Goal: Navigation & Orientation: Find specific page/section

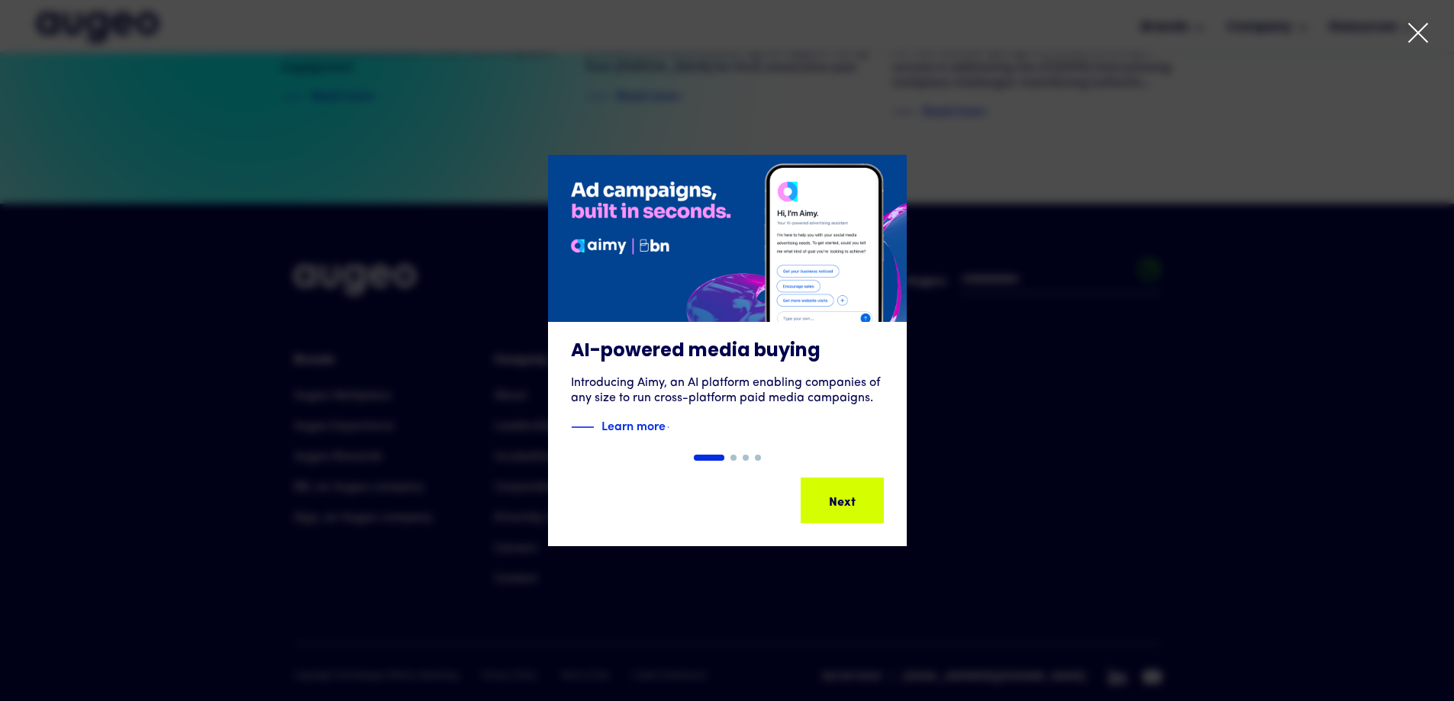
scroll to position [3493, 0]
click at [359, 459] on div "carousel" at bounding box center [727, 458] width 1454 height 6
click at [1412, 34] on icon at bounding box center [1417, 32] width 23 height 23
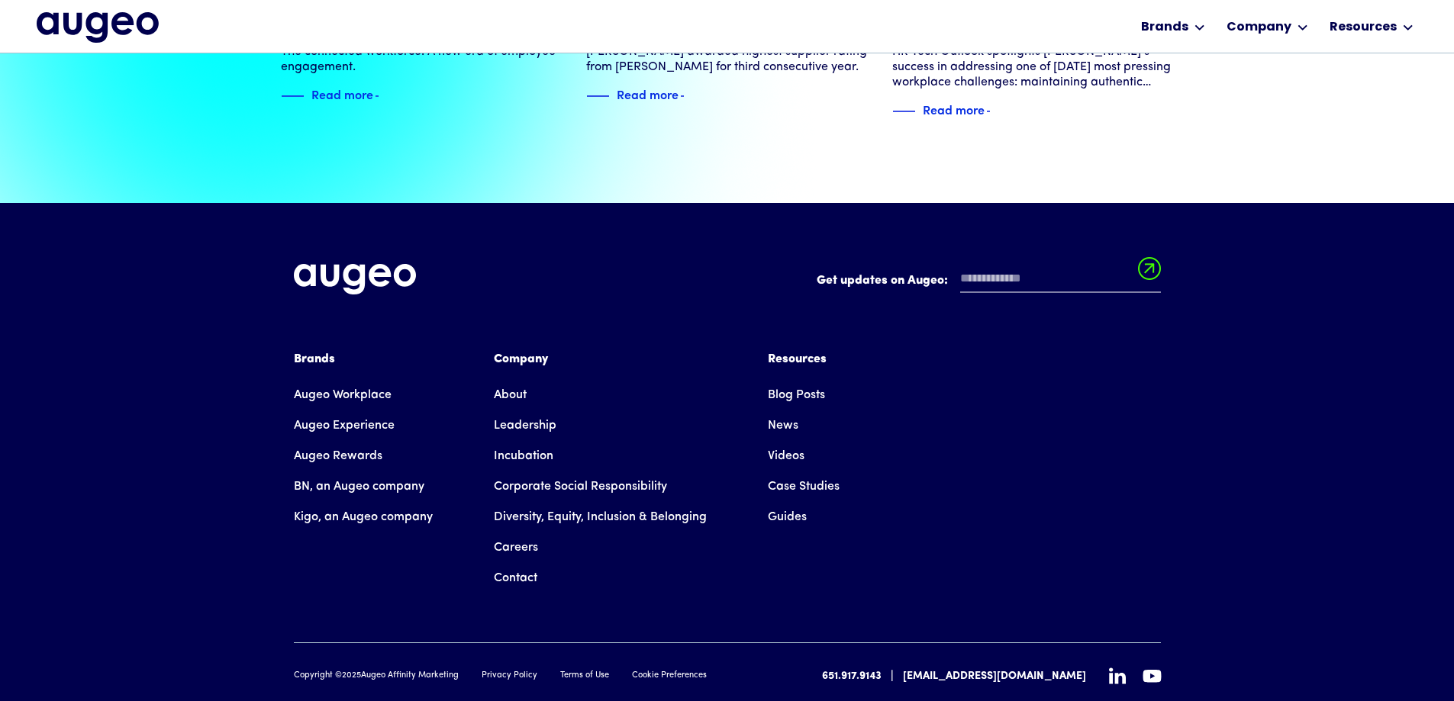
click at [516, 533] on link "Careers" at bounding box center [516, 548] width 44 height 31
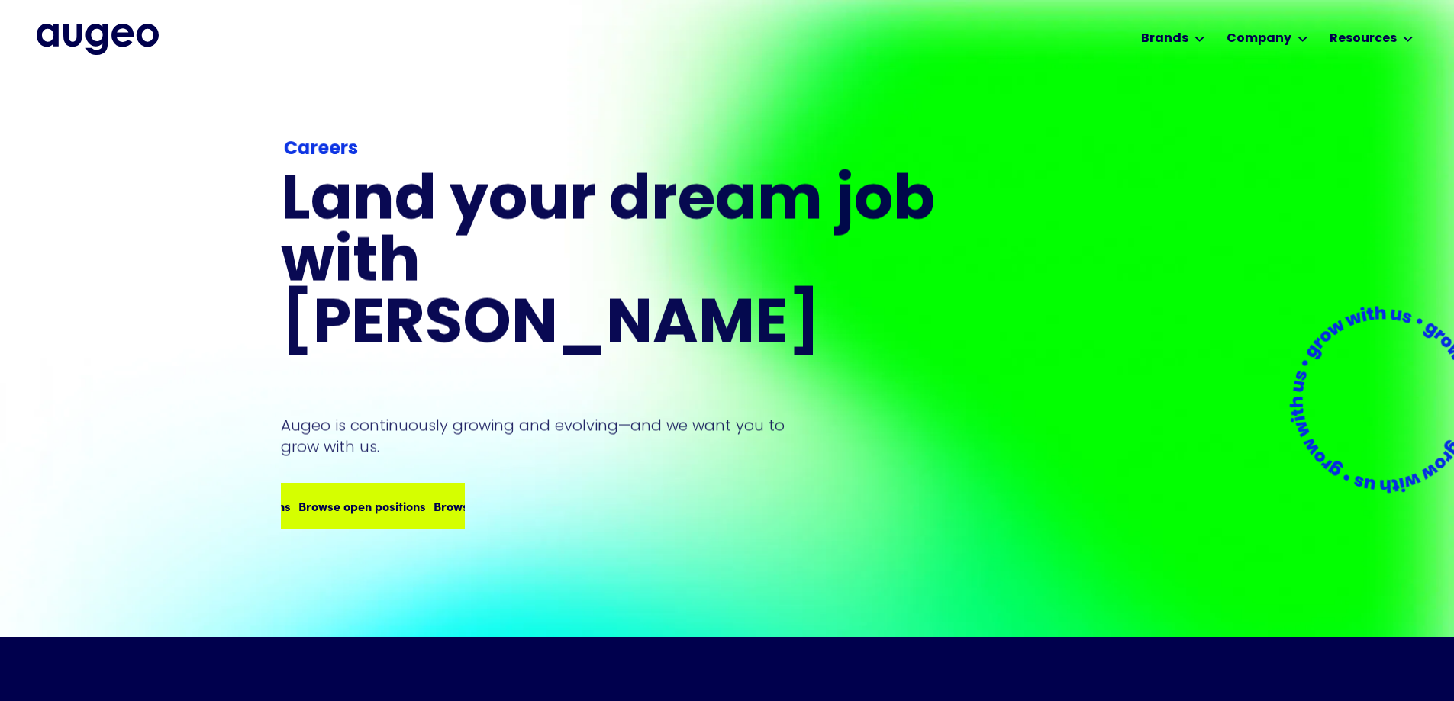
click at [433, 497] on div "Browse open positions" at bounding box center [496, 506] width 127 height 18
